Goal: Check status

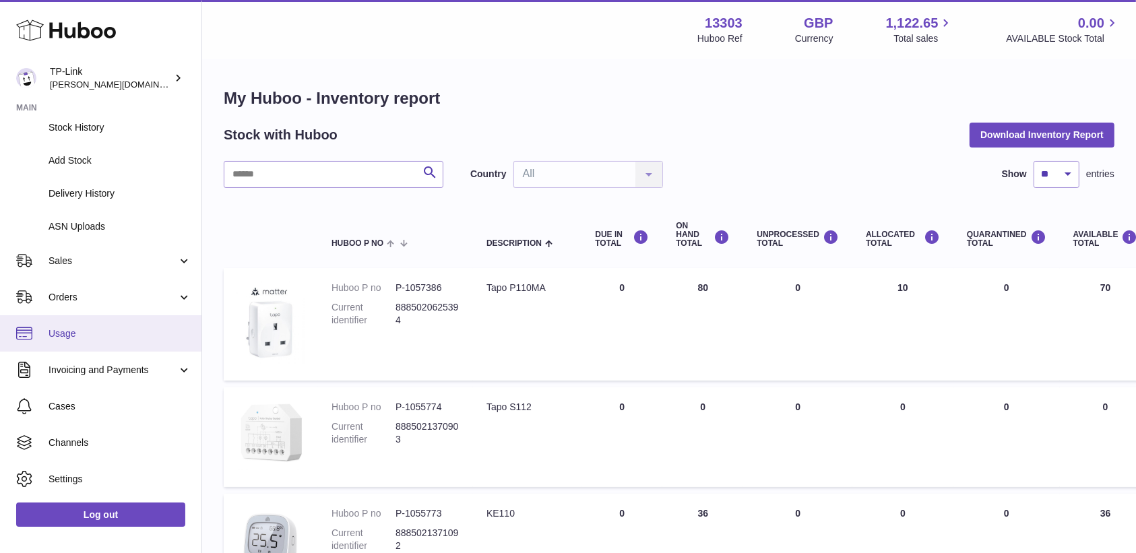
scroll to position [172, 0]
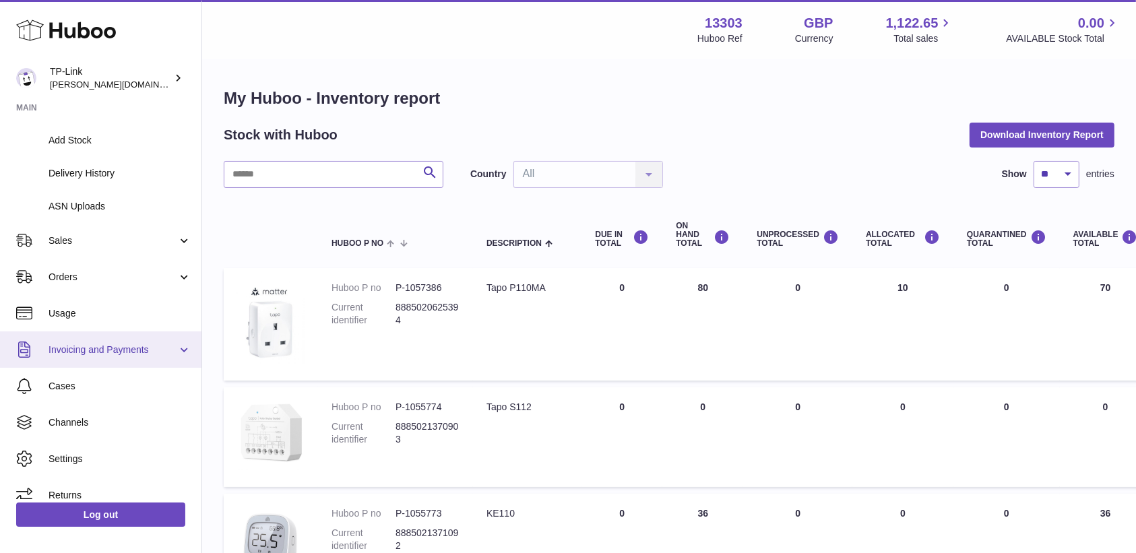
click at [110, 345] on span "Invoicing and Payments" at bounding box center [113, 350] width 129 height 13
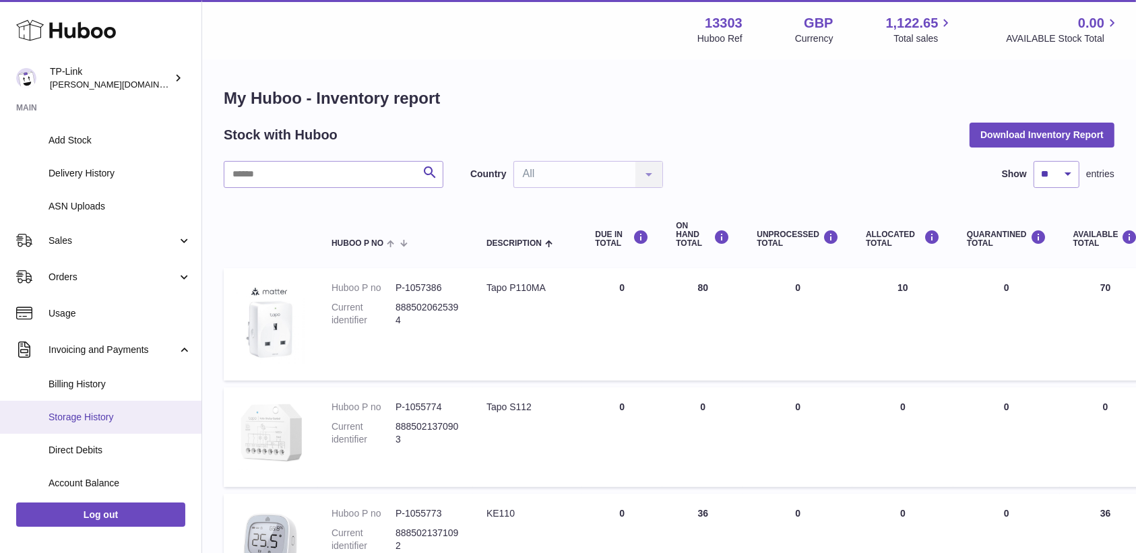
click at [110, 411] on span "Storage History" at bounding box center [120, 417] width 143 height 13
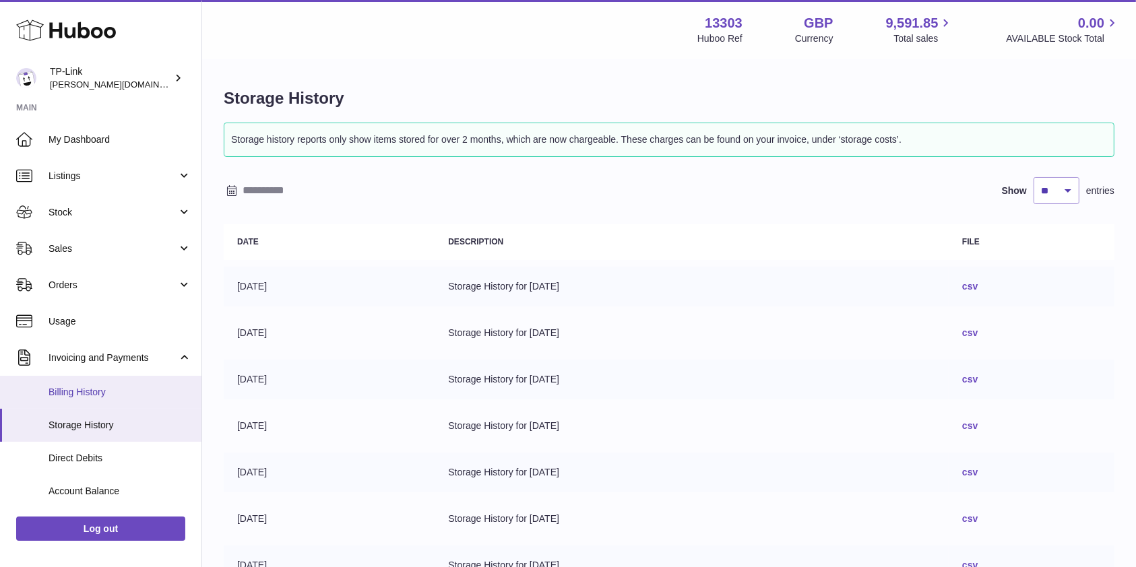
click at [93, 390] on span "Billing History" at bounding box center [120, 392] width 143 height 13
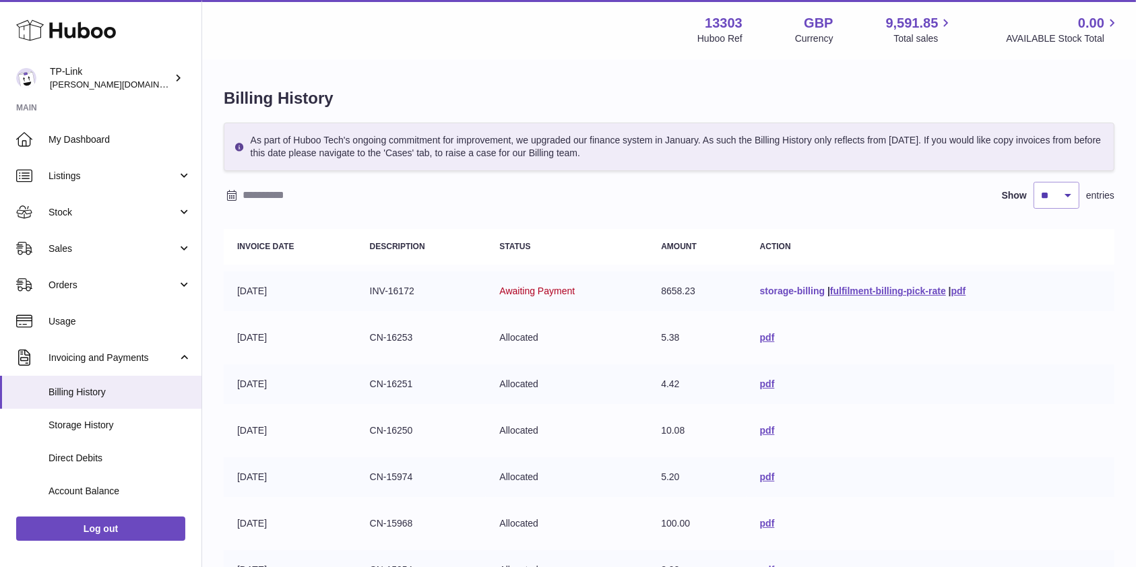
click at [780, 294] on link "storage-billing" at bounding box center [792, 291] width 65 height 11
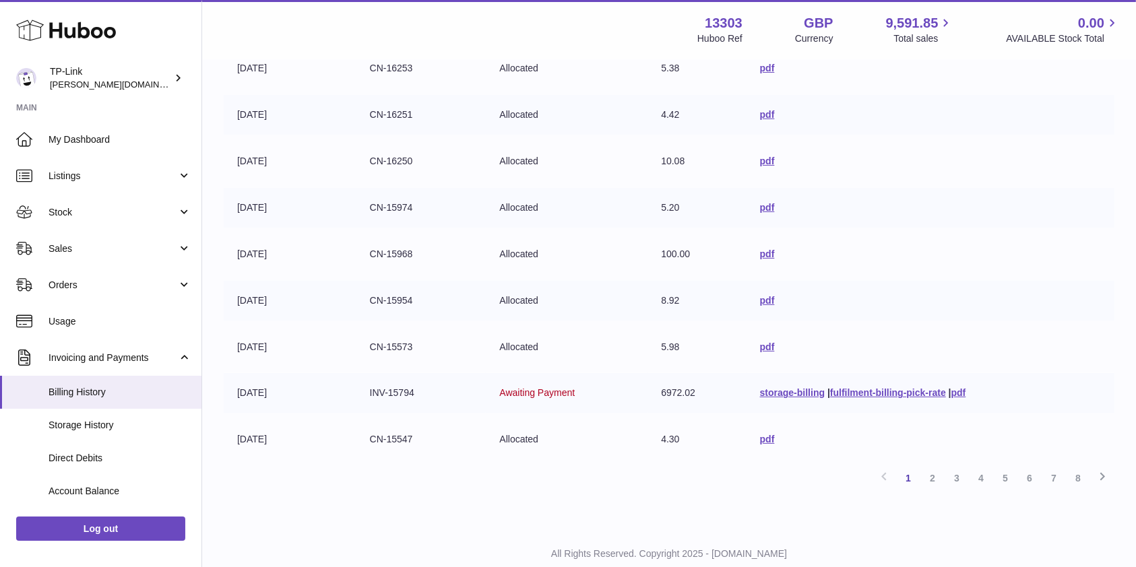
scroll to position [307, 0]
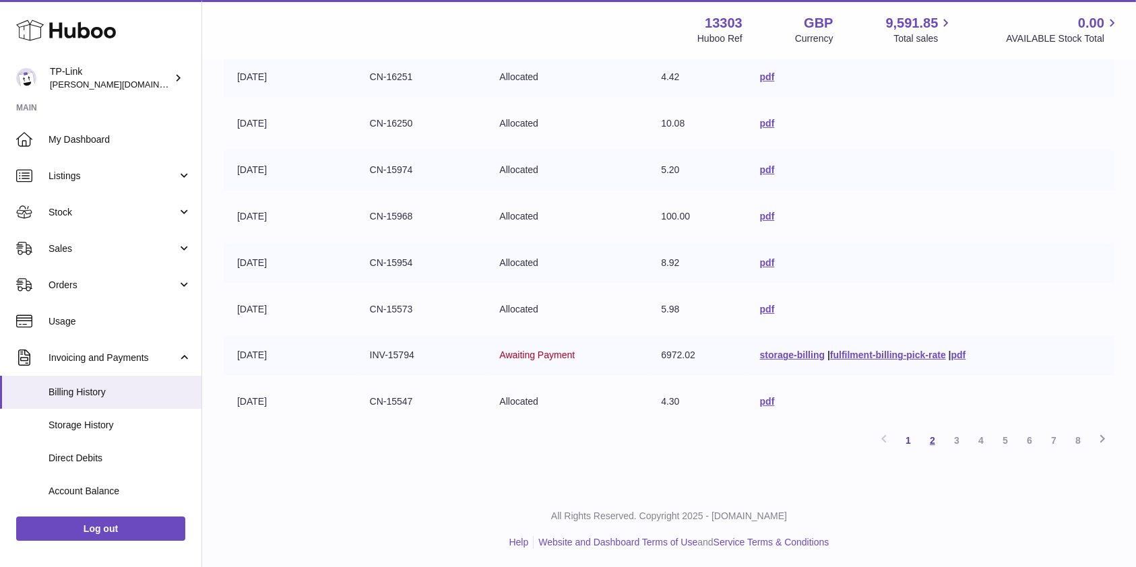
click at [932, 441] on link "2" at bounding box center [932, 440] width 24 height 24
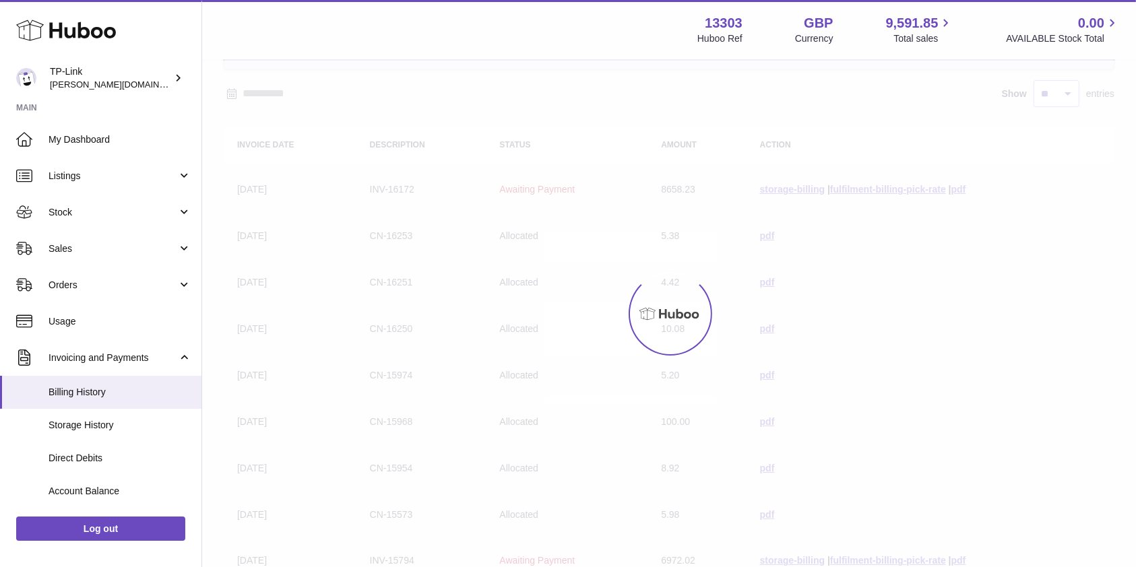
scroll to position [60, 0]
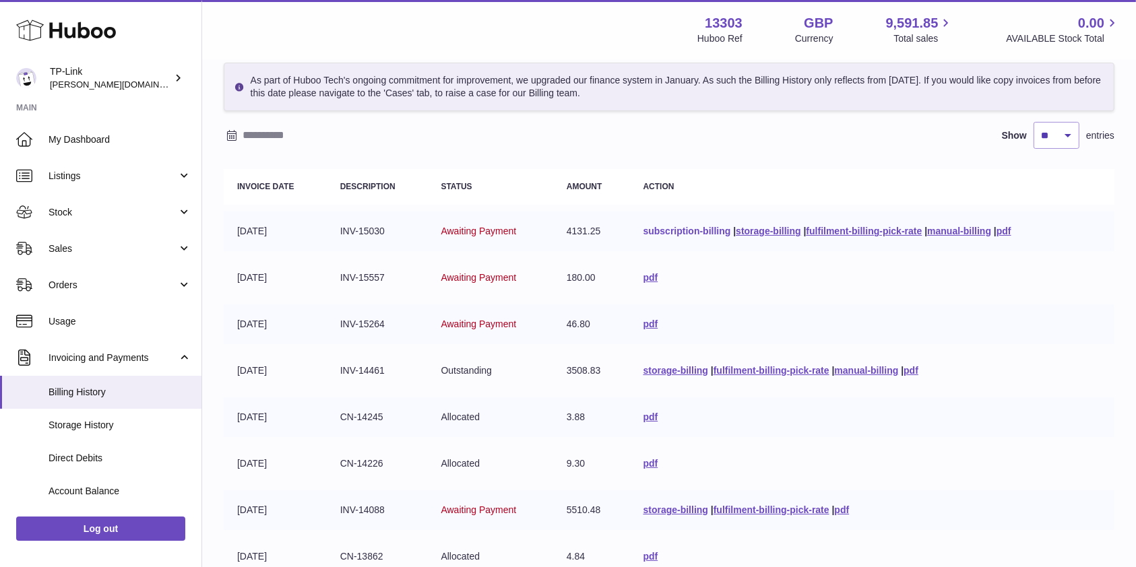
click at [670, 226] on link "subscription-billing" at bounding box center [687, 231] width 88 height 11
